Goal: Task Accomplishment & Management: Manage account settings

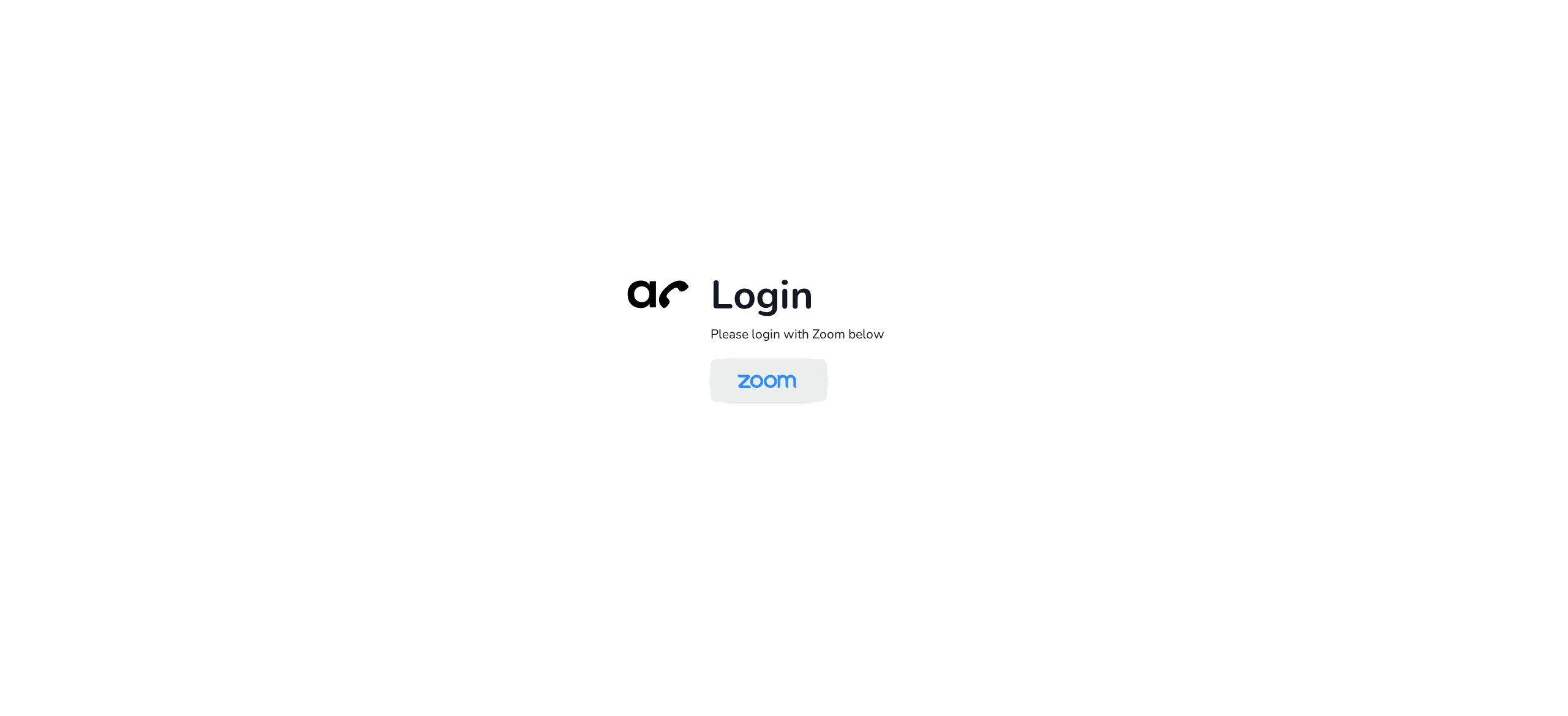
click at [750, 387] on img at bounding box center [767, 382] width 85 height 40
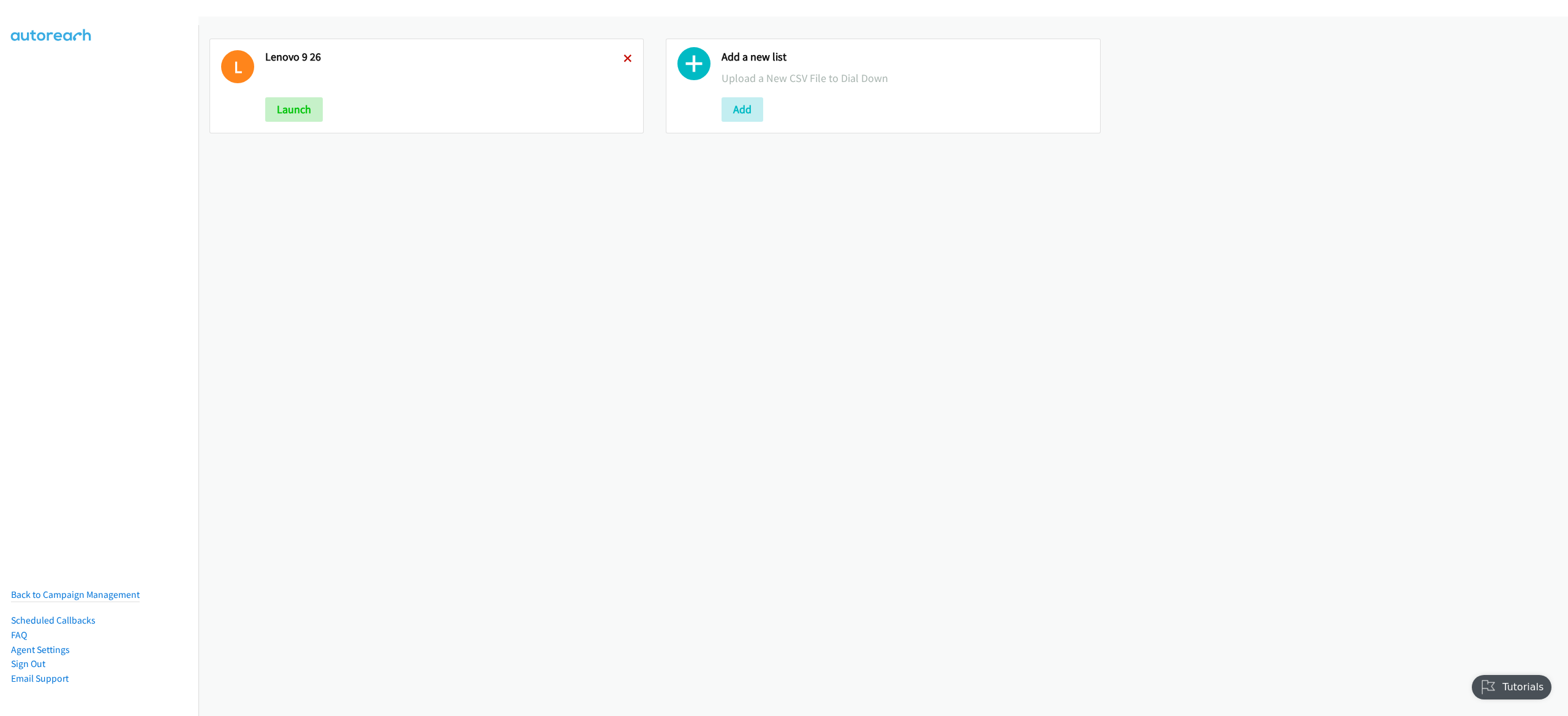
click at [626, 58] on icon at bounding box center [627, 59] width 8 height 8
click at [283, 114] on button "Add" at bounding box center [286, 110] width 42 height 24
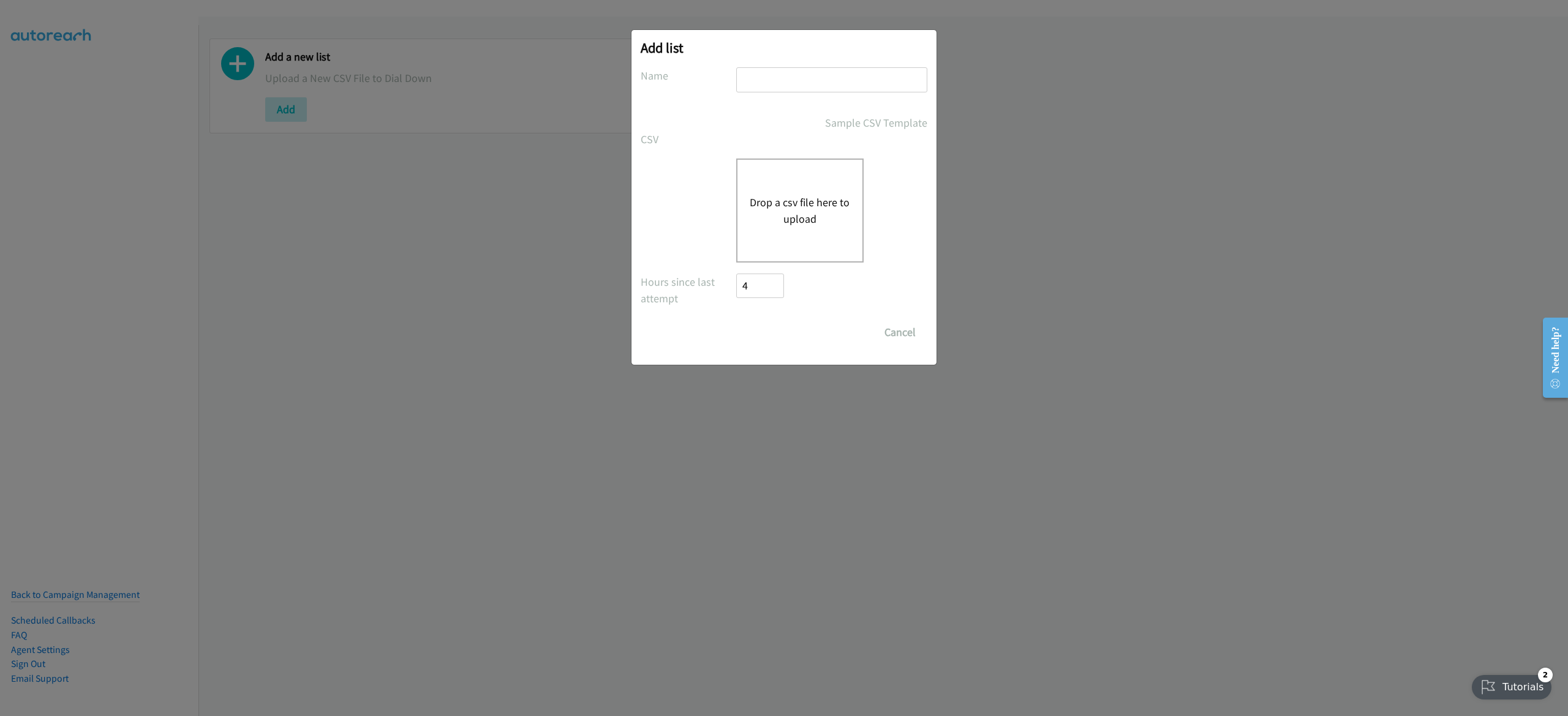
click at [753, 199] on button "Drop a csv file here to upload" at bounding box center [800, 210] width 101 height 33
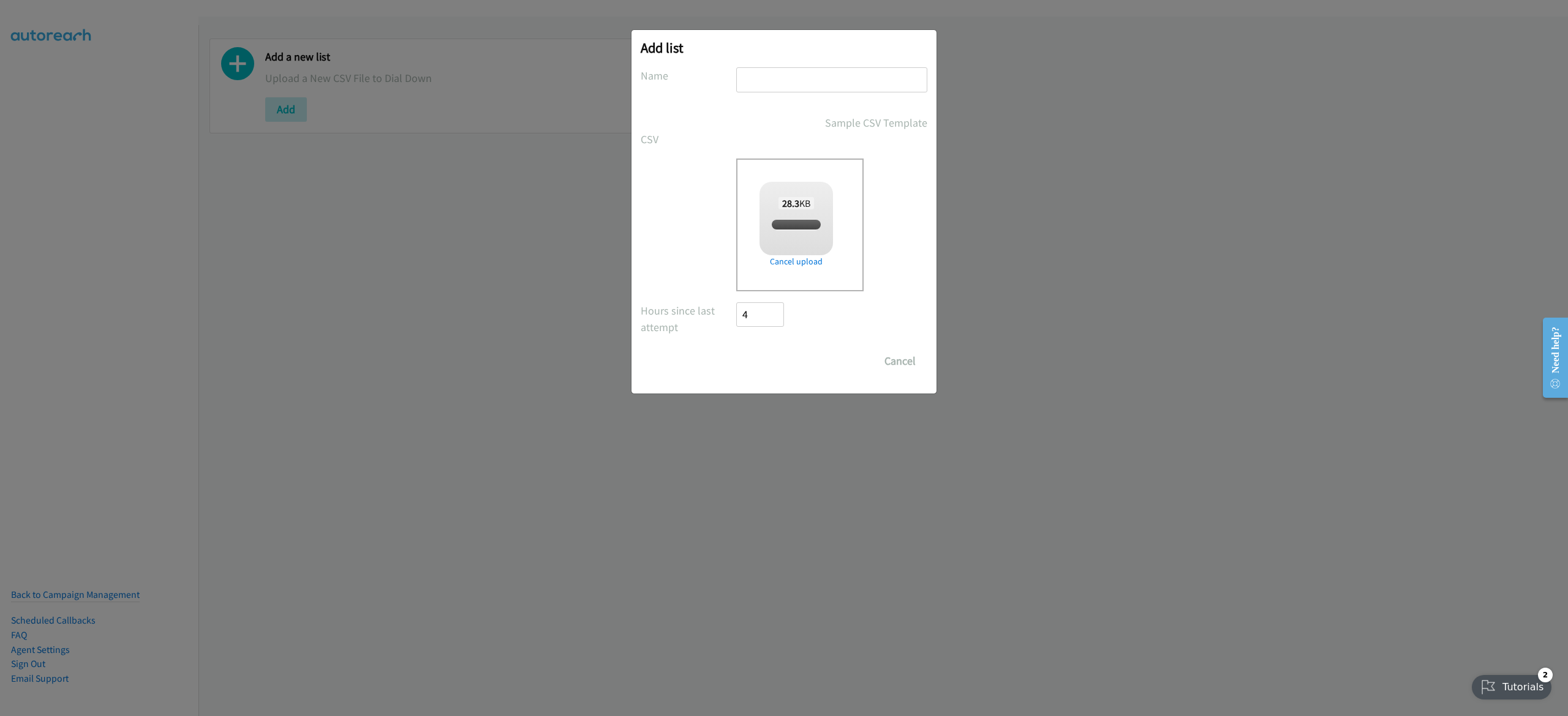
click at [809, 82] on input "text" at bounding box center [832, 79] width 191 height 25
checkbox input "true"
type input "lenovo 9-26"
click at [779, 362] on input "Save List" at bounding box center [768, 361] width 64 height 24
